Goal: Find specific page/section: Find specific page/section

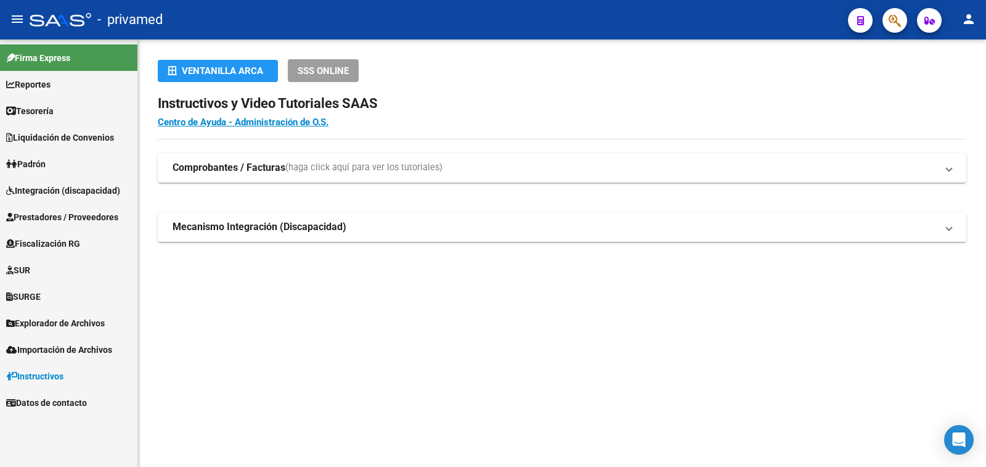
click at [68, 322] on span "Explorador de Archivos" at bounding box center [55, 323] width 99 height 14
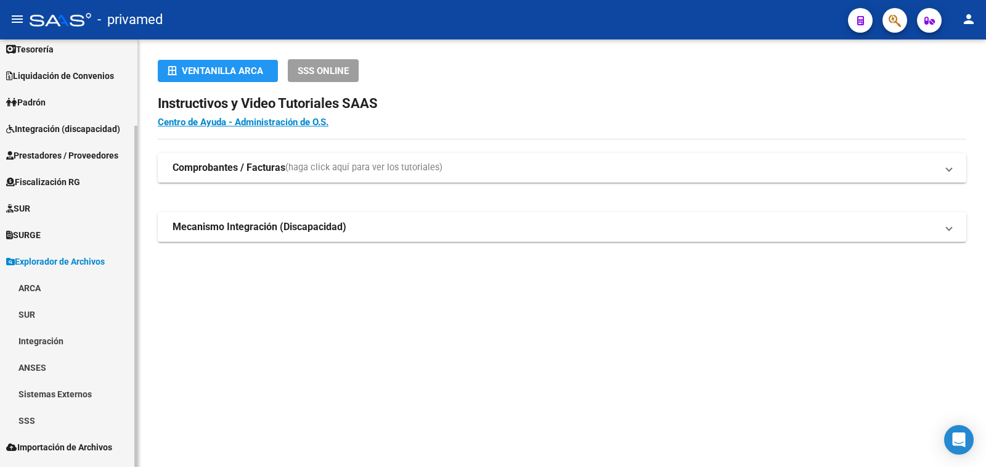
scroll to position [108, 0]
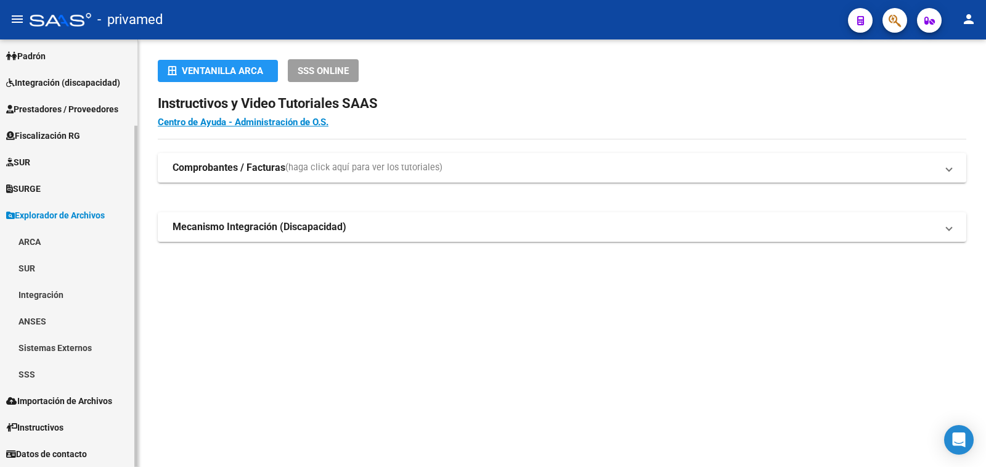
click at [27, 237] on link "ARCA" at bounding box center [68, 241] width 137 height 27
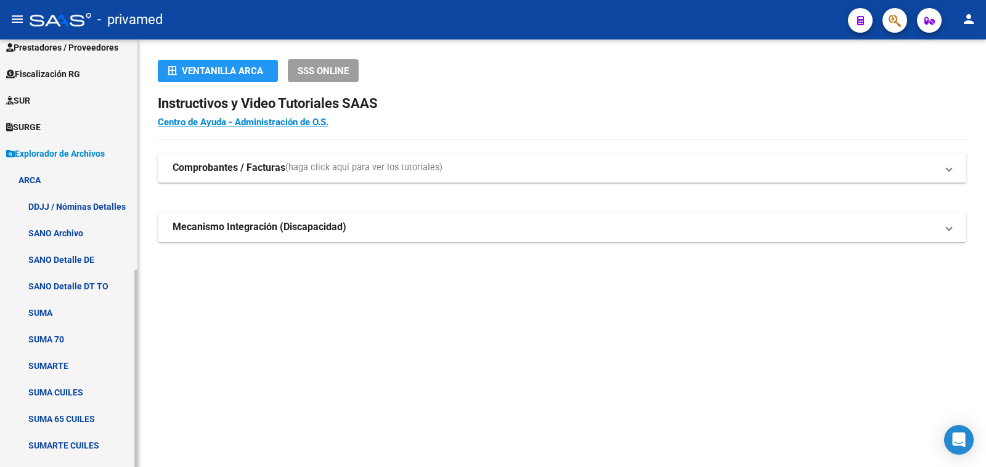
scroll to position [293, 0]
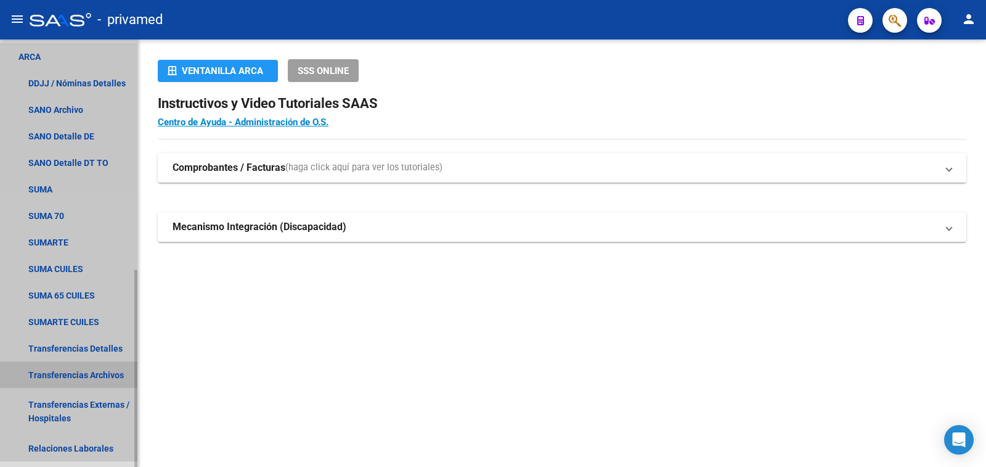
click at [79, 374] on link "Transferencias Archivos" at bounding box center [68, 374] width 137 height 27
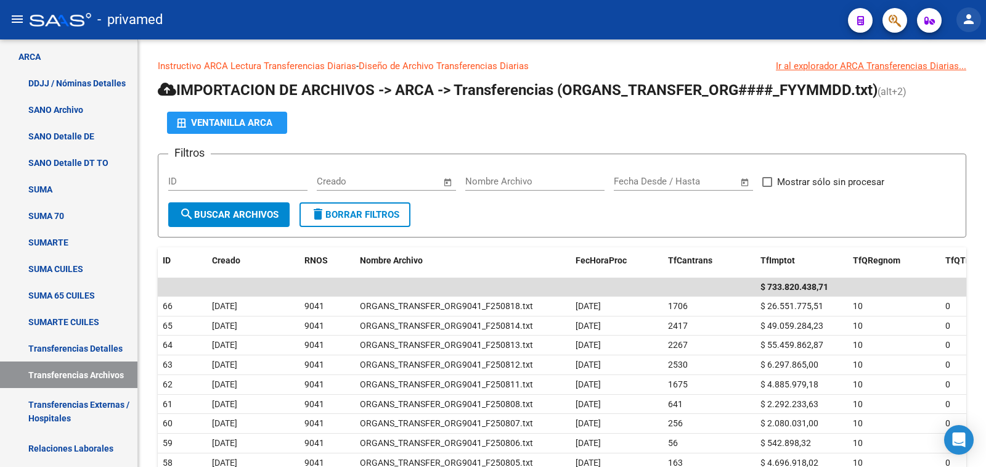
click at [968, 16] on mat-icon "person" at bounding box center [969, 19] width 15 height 15
click at [947, 80] on button "exit_to_app Salir" at bounding box center [943, 82] width 75 height 30
